Goal: Task Accomplishment & Management: Complete application form

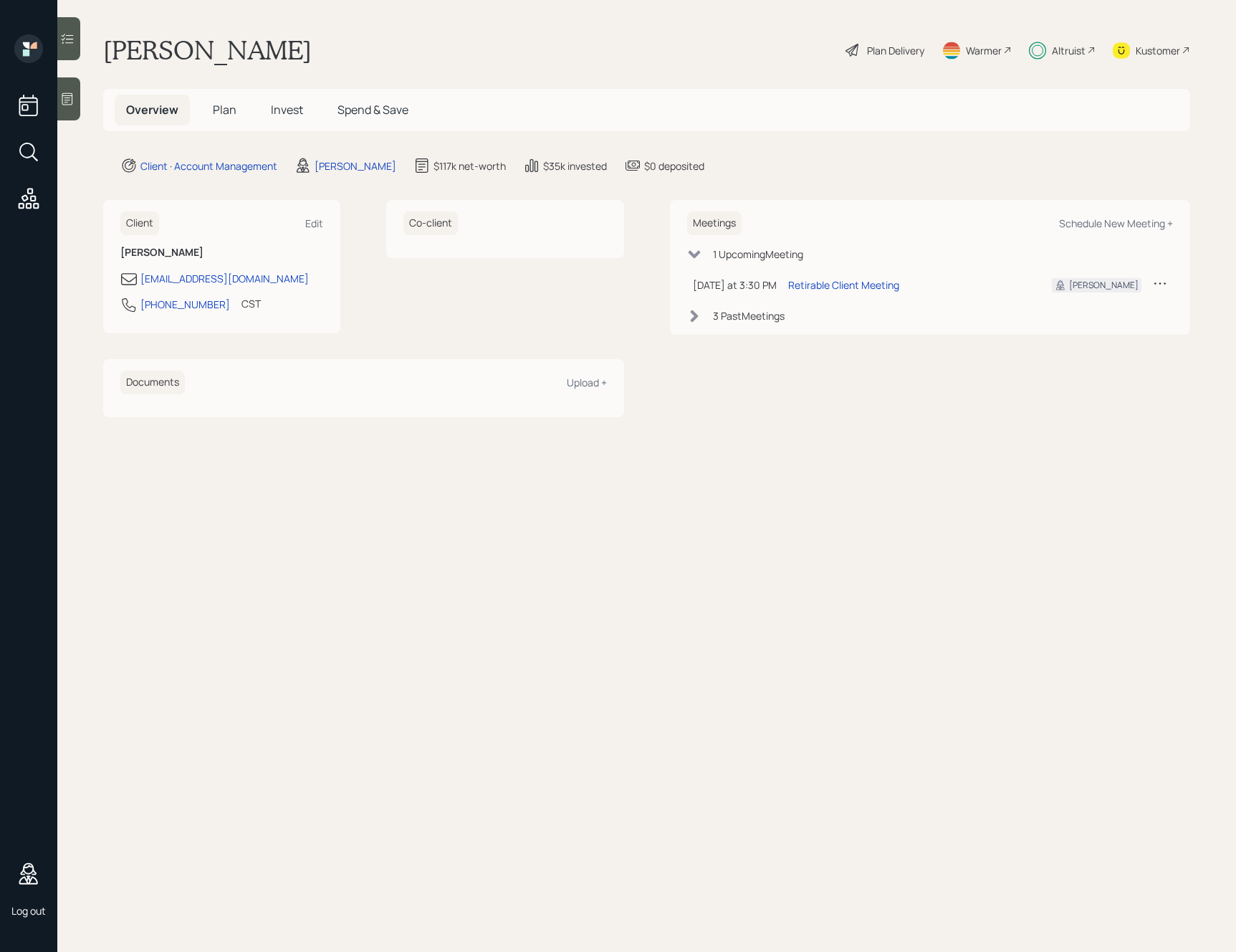
click at [223, 115] on span "Plan" at bounding box center [224, 109] width 24 height 16
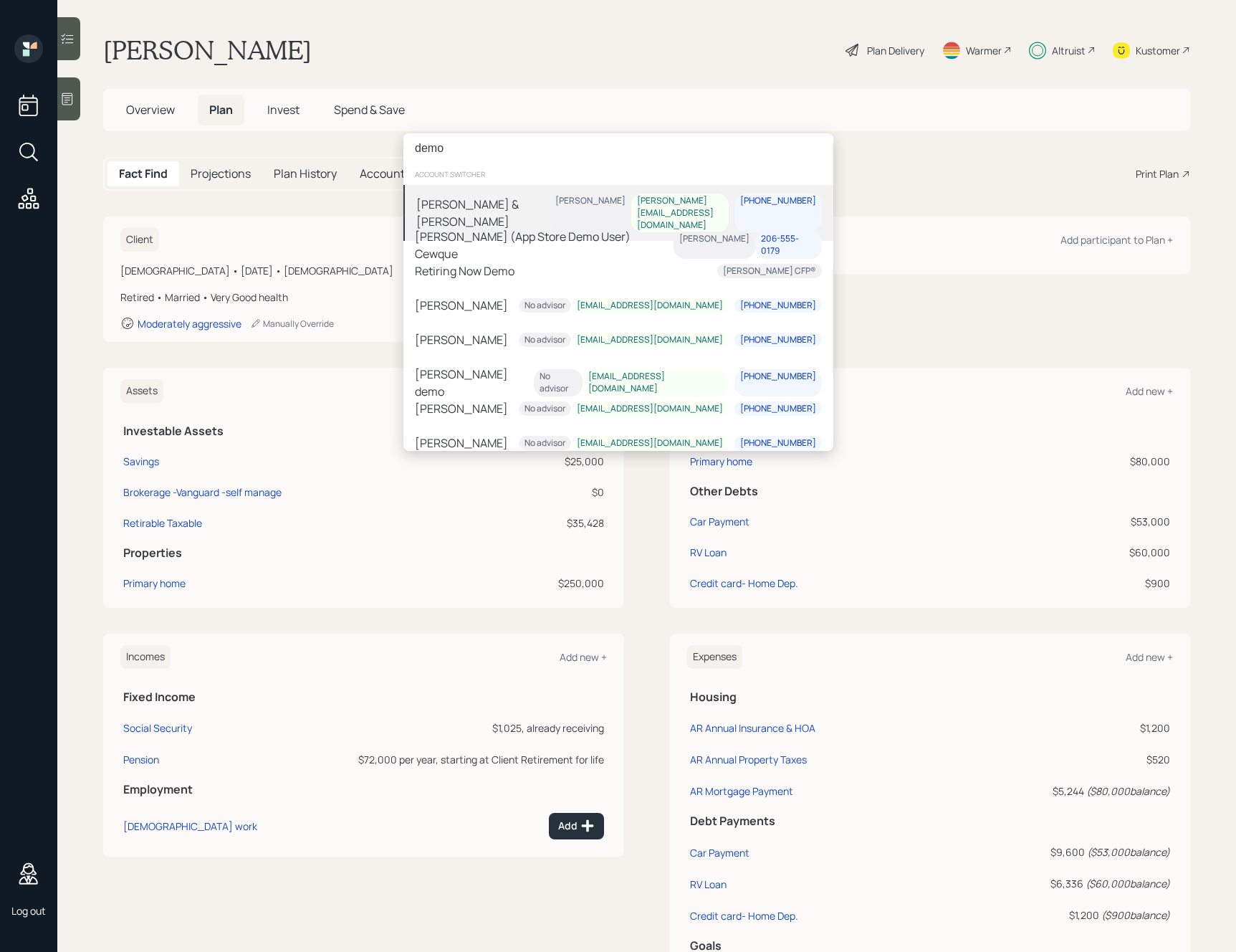
type input "demo"
